Goal: Ask a question: Ask a question

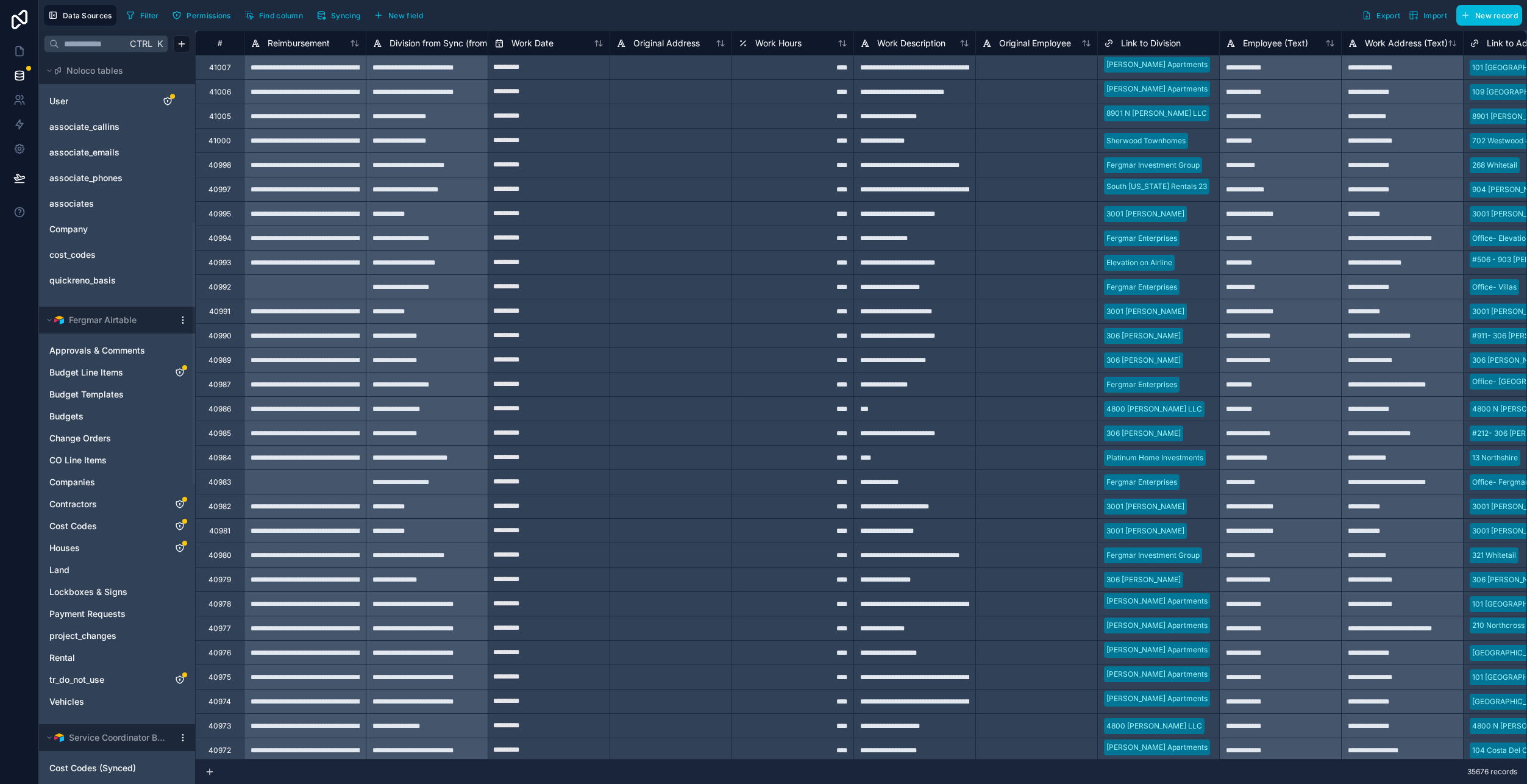
scroll to position [455, 0]
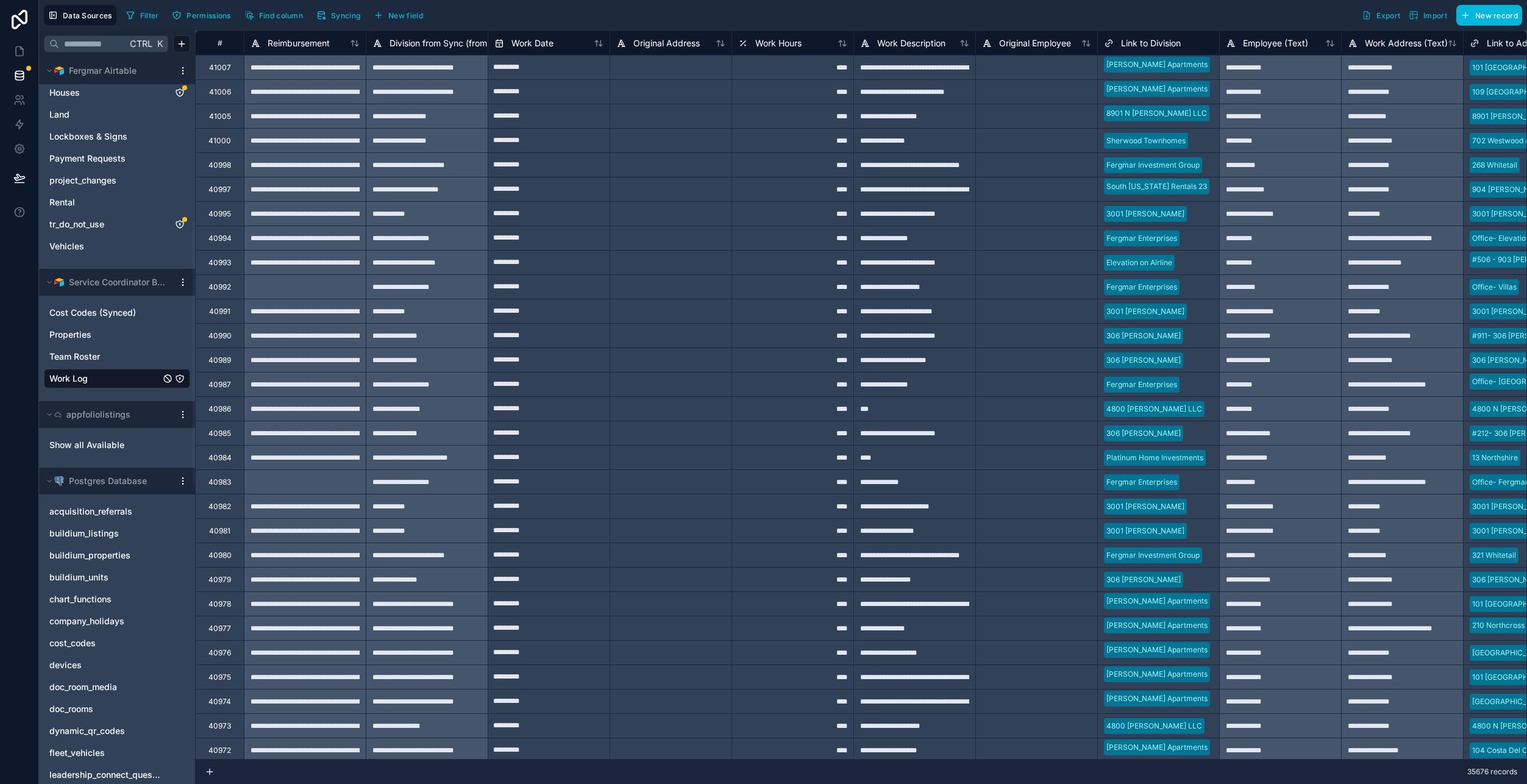
click at [331, 13] on button "Syncing" at bounding box center [338, 16] width 52 height 18
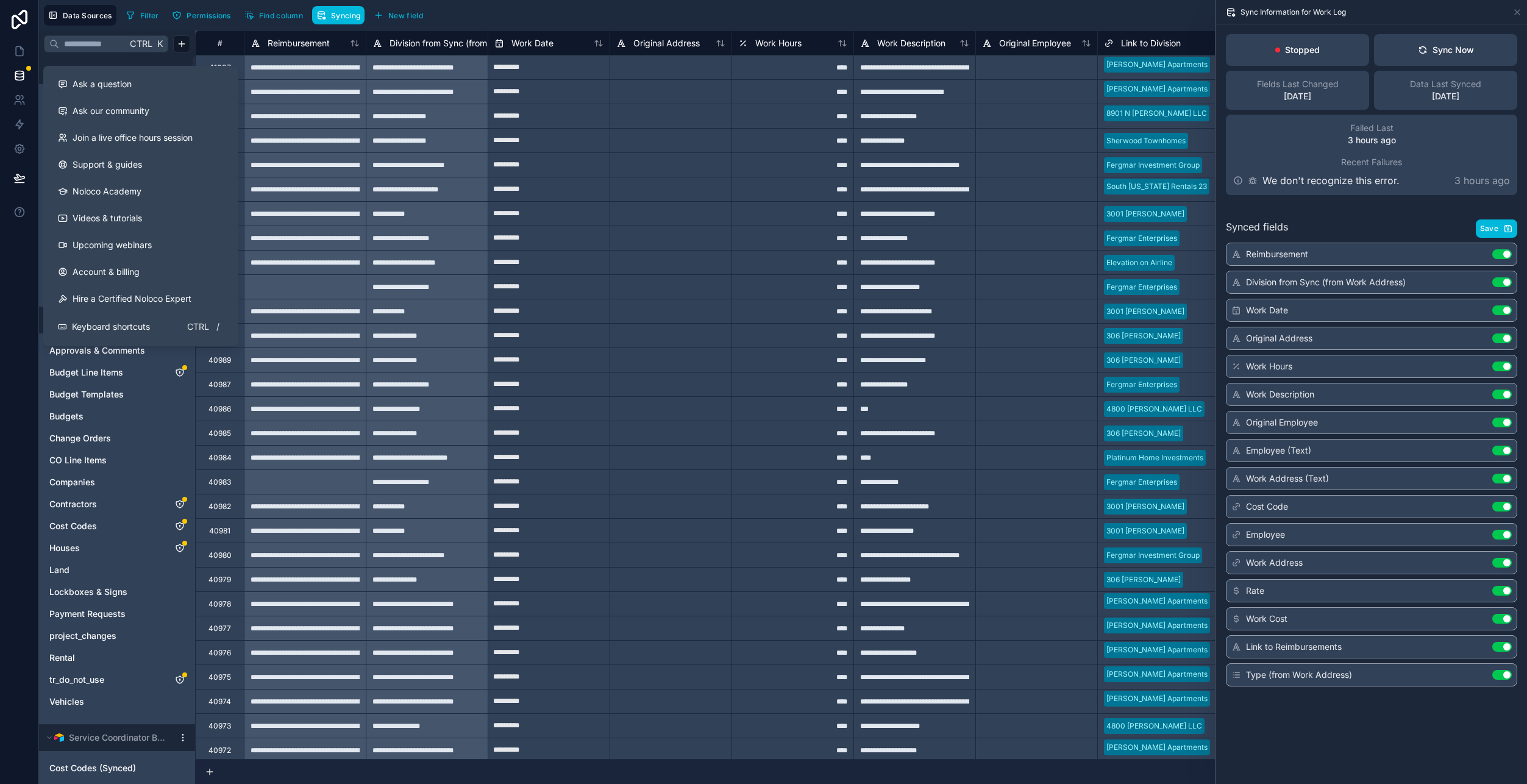
click at [35, 213] on button at bounding box center [19, 212] width 38 height 34
click at [25, 210] on button at bounding box center [19, 212] width 38 height 34
click at [140, 88] on div "Ask a question" at bounding box center [141, 83] width 166 height 12
